Goal: Task Accomplishment & Management: Use online tool/utility

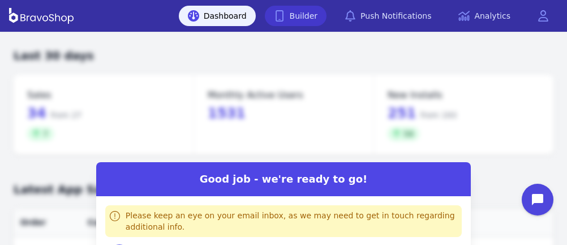
click at [316, 15] on link "Builder" at bounding box center [296, 16] width 62 height 20
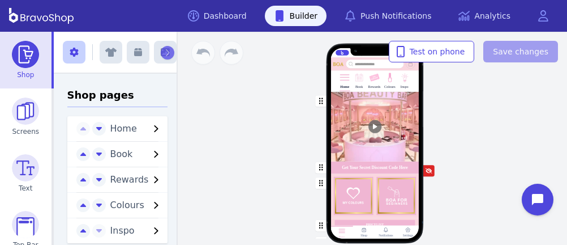
click at [390, 82] on img at bounding box center [390, 77] width 11 height 11
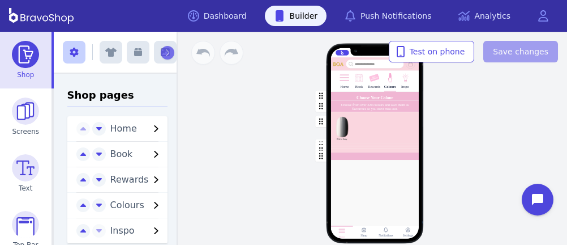
click at [389, 80] on img at bounding box center [390, 77] width 11 height 11
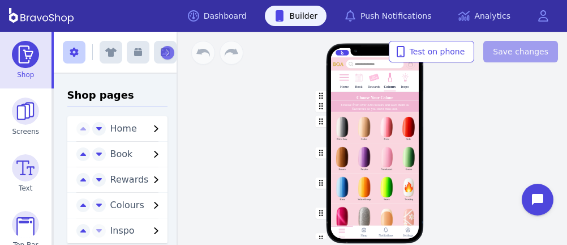
scroll to position [46, 0]
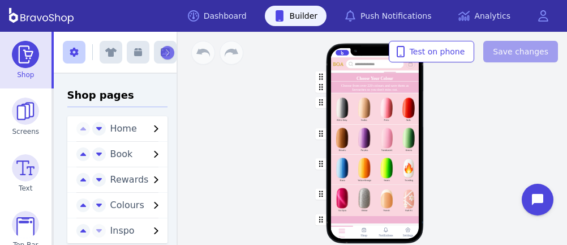
click at [407, 172] on div "button" at bounding box center [375, 170] width 88 height 30
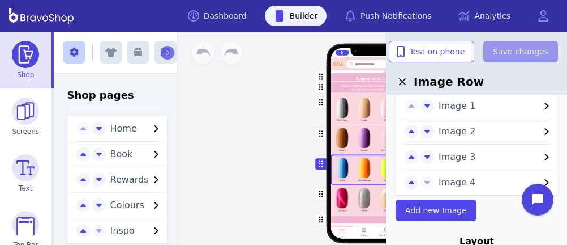
scroll to position [55, 0]
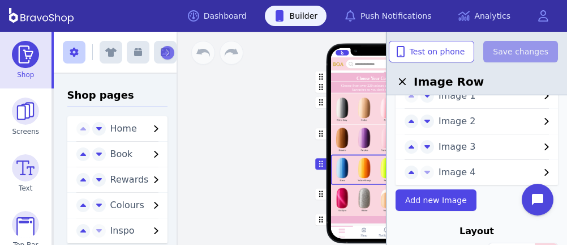
click at [445, 170] on span "Image 4" at bounding box center [489, 172] width 101 height 14
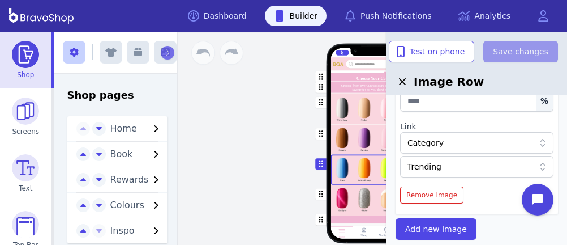
scroll to position [264, 0]
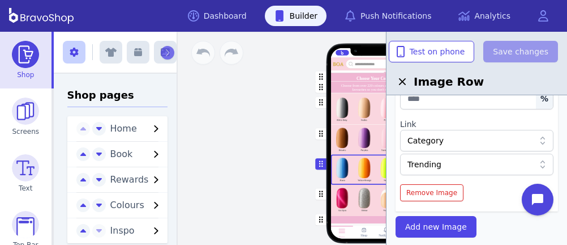
click at [487, 140] on div "Category" at bounding box center [471, 140] width 127 height 11
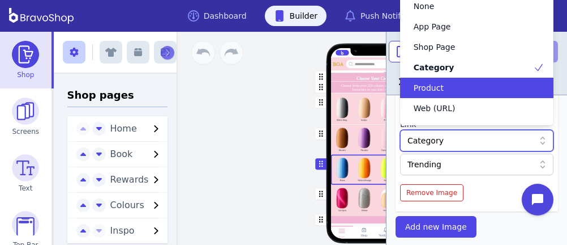
scroll to position [36, 0]
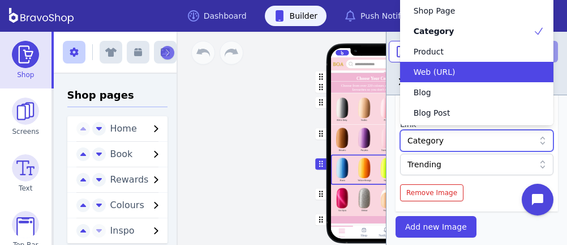
click at [452, 67] on div "Web (URL)" at bounding box center [470, 71] width 126 height 11
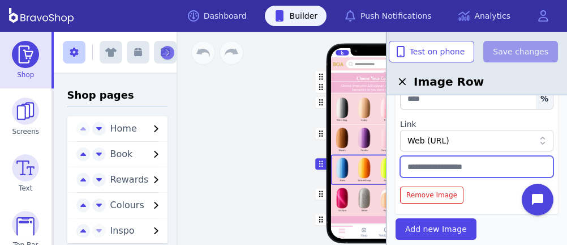
click at [462, 167] on input "text" at bounding box center [476, 167] width 153 height 22
paste input "**********"
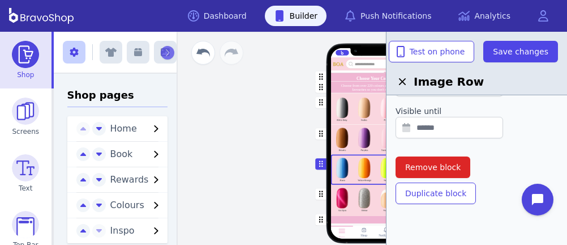
scroll to position [680, 0]
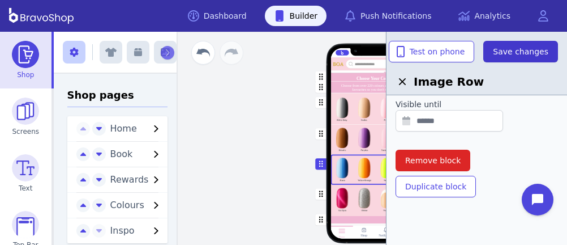
type input "**********"
click at [533, 56] on span "Save changes" at bounding box center [521, 51] width 56 height 11
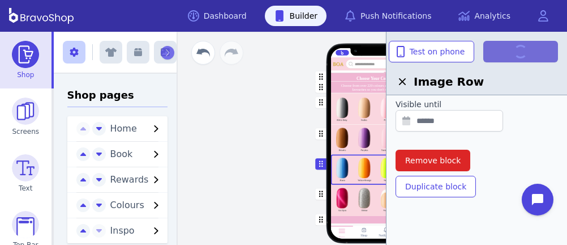
scroll to position [0, 0]
